Goal: Information Seeking & Learning: Learn about a topic

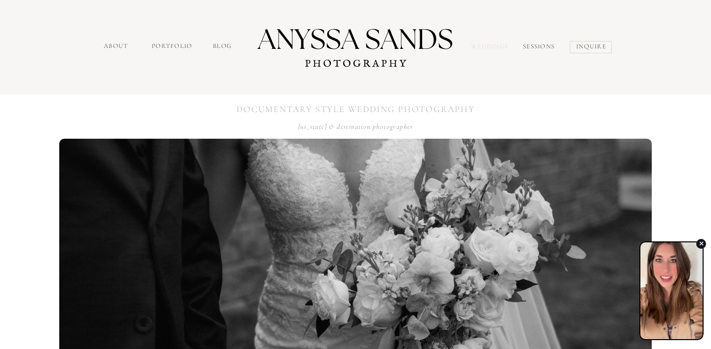
click at [499, 45] on nav "Weddings" at bounding box center [491, 47] width 41 height 11
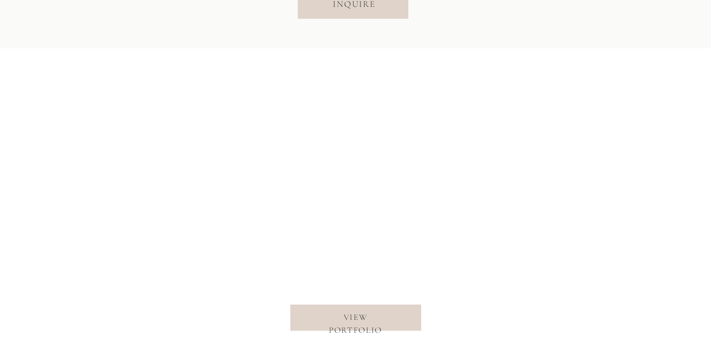
scroll to position [3910, 0]
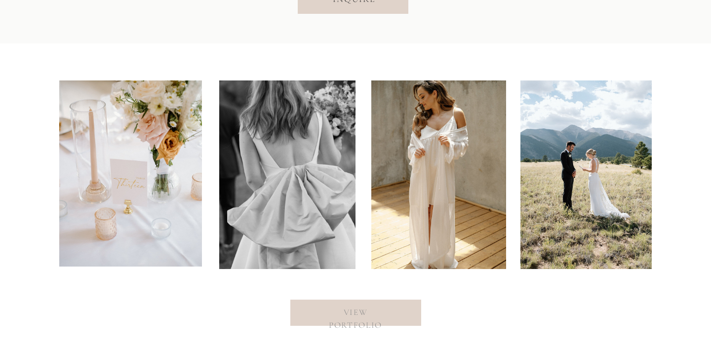
click at [372, 311] on nav "view portfolio" at bounding box center [356, 312] width 80 height 12
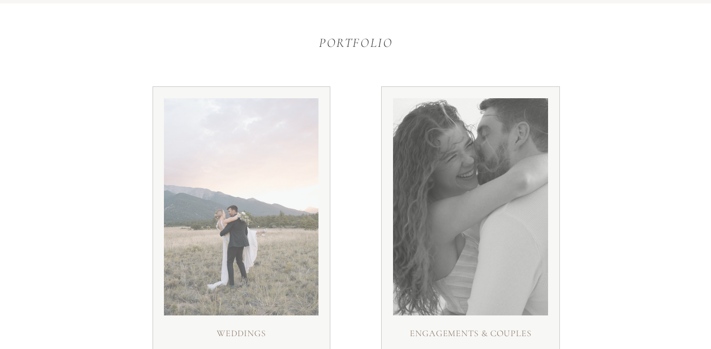
scroll to position [159, 0]
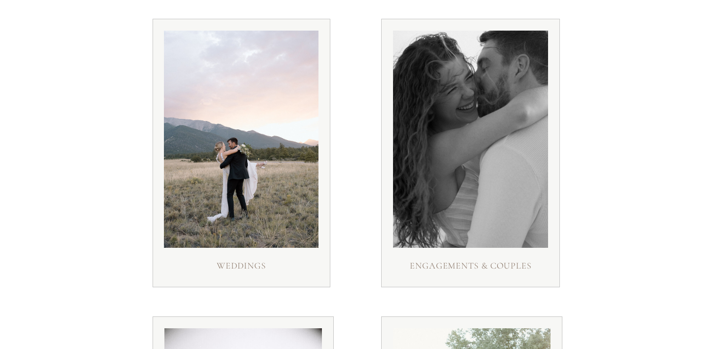
click at [256, 248] on div at bounding box center [242, 153] width 178 height 269
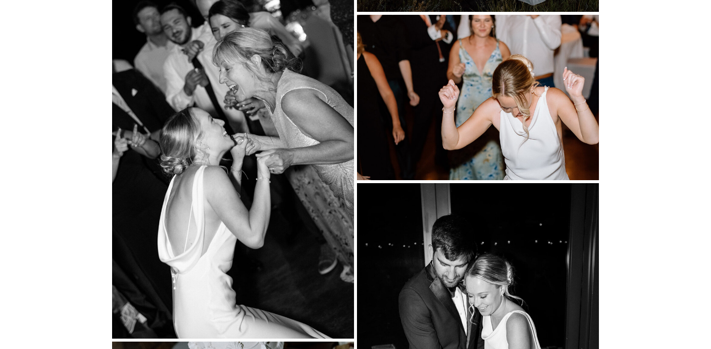
scroll to position [2386, 0]
